Goal: Task Accomplishment & Management: Manage account settings

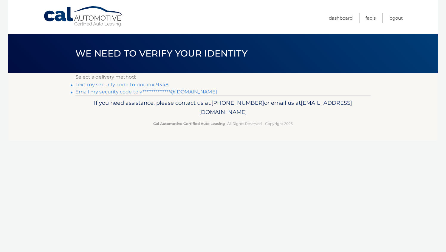
click at [160, 86] on link "Text my security code to xxx-xxx-9348" at bounding box center [121, 85] width 93 height 6
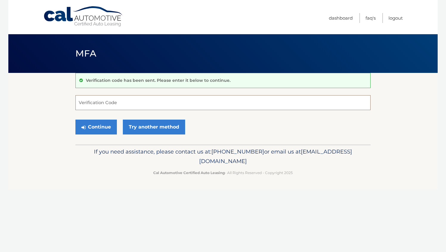
click at [140, 105] on input "Verification Code" at bounding box center [222, 102] width 295 height 15
type input "161026"
click at [107, 126] on button "Continue" at bounding box center [95, 127] width 41 height 15
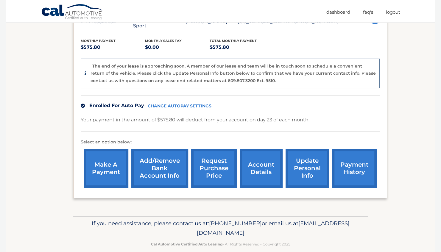
scroll to position [122, 0]
drag, startPoint x: 276, startPoint y: 225, endPoint x: 154, endPoint y: 226, distance: 121.6
click at [154, 226] on p "If you need assistance, please contact us at: [PHONE_NUMBER] or email us at [EM…" at bounding box center [220, 228] width 287 height 19
copy span "[EMAIL_ADDRESS][DOMAIN_NAME]"
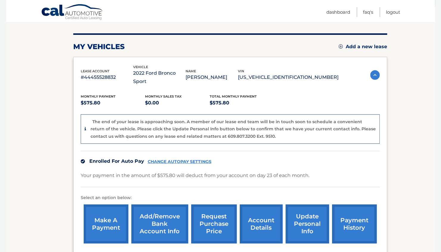
scroll to position [67, 0]
click at [296, 211] on link "update personal info" at bounding box center [307, 223] width 43 height 39
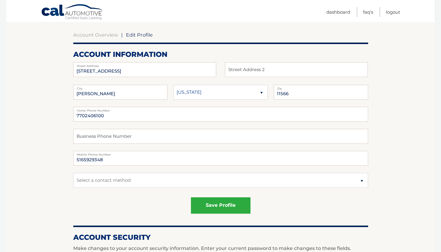
scroll to position [43, 0]
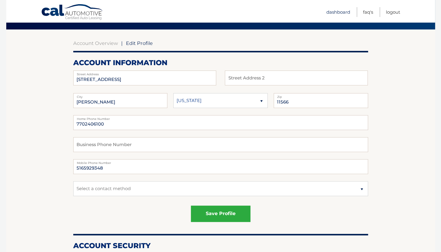
click at [341, 12] on link "Dashboard" at bounding box center [339, 12] width 24 height 10
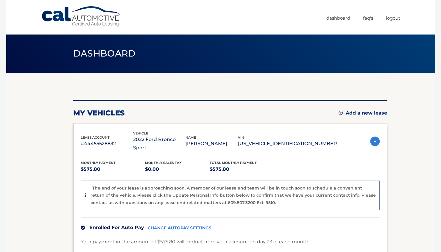
scroll to position [122, 0]
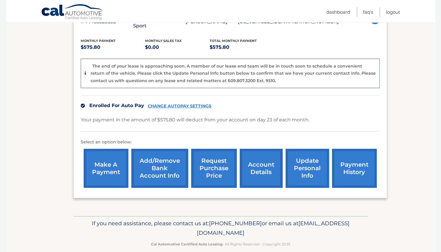
click at [260, 162] on link "account details" at bounding box center [261, 168] width 43 height 39
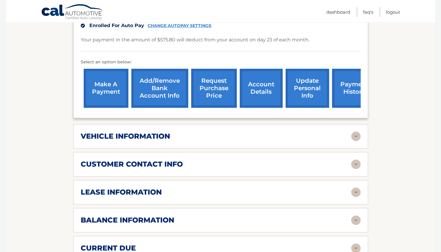
scroll to position [174, 0]
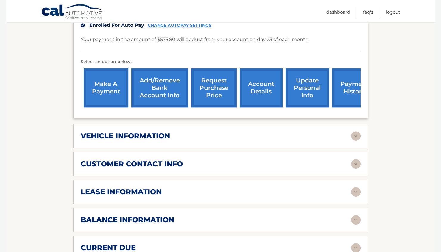
click at [283, 132] on div "vehicle information" at bounding box center [216, 136] width 271 height 9
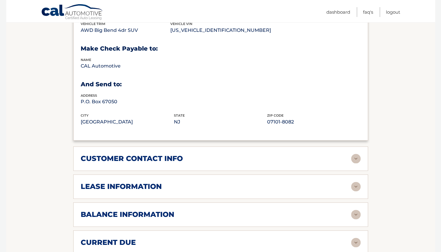
scroll to position [323, 0]
click at [258, 154] on div "customer contact info" at bounding box center [216, 158] width 271 height 9
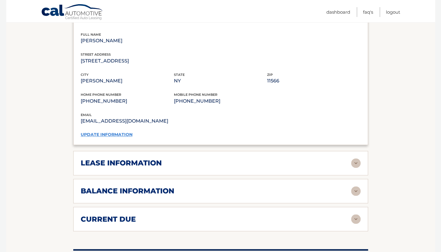
scroll to position [467, 0]
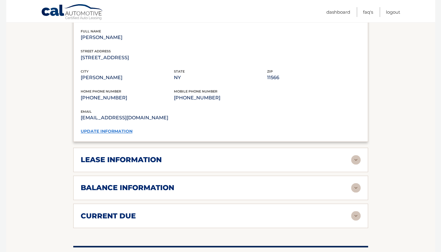
click at [258, 156] on div "lease information" at bounding box center [216, 160] width 271 height 9
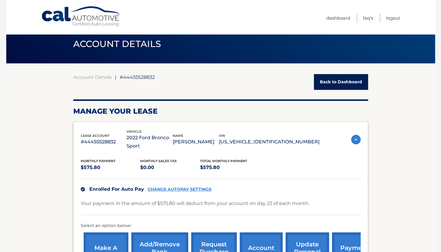
scroll to position [6, 0]
